Goal: Task Accomplishment & Management: Complete application form

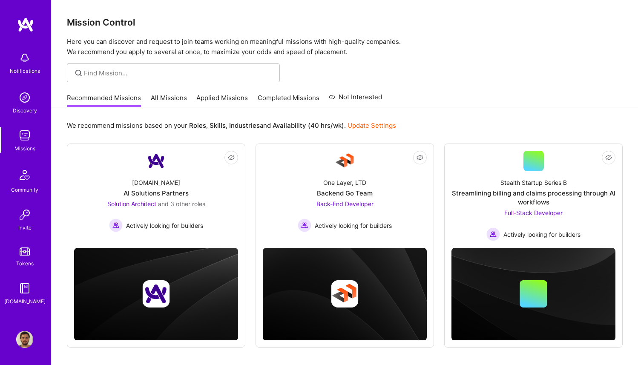
click at [281, 98] on link "Completed Missions" at bounding box center [289, 100] width 62 height 14
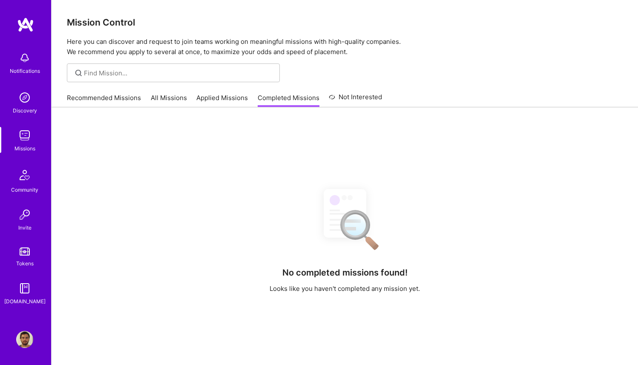
click at [220, 89] on div "Recommended Missions All Missions Applied Missions Completed Missions Not Inter…" at bounding box center [224, 98] width 315 height 18
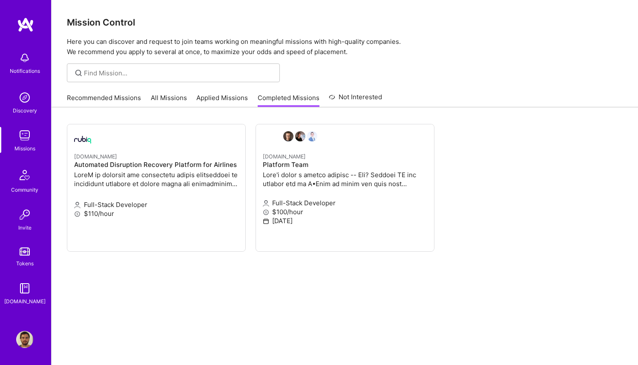
click at [218, 95] on link "Applied Missions" at bounding box center [222, 100] width 52 height 14
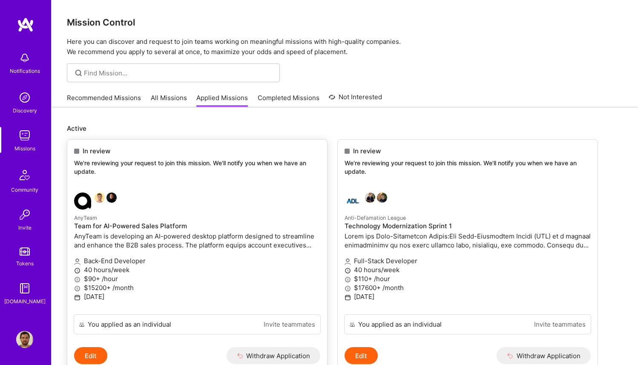
click at [219, 167] on p "We're reviewing your request to join this mission. We'll notify you when we hav…" at bounding box center [197, 167] width 246 height 17
click at [217, 179] on div "In review We're reviewing your request to join this mission. We'll notify you w…" at bounding box center [197, 163] width 260 height 46
click at [91, 357] on button "Edit" at bounding box center [90, 355] width 33 height 17
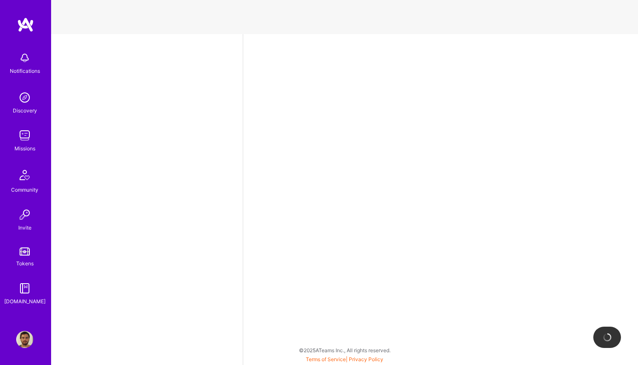
select select "BR"
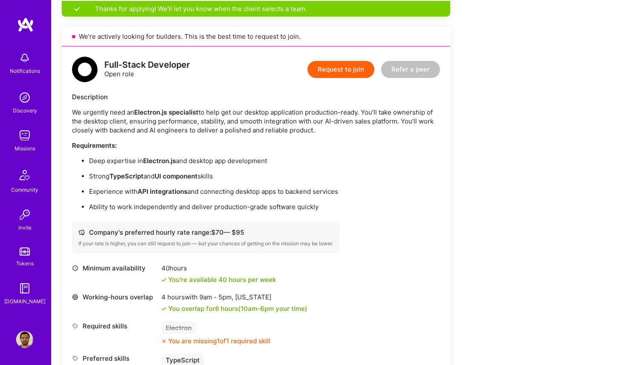
scroll to position [539, 0]
